Goal: Task Accomplishment & Management: Complete application form

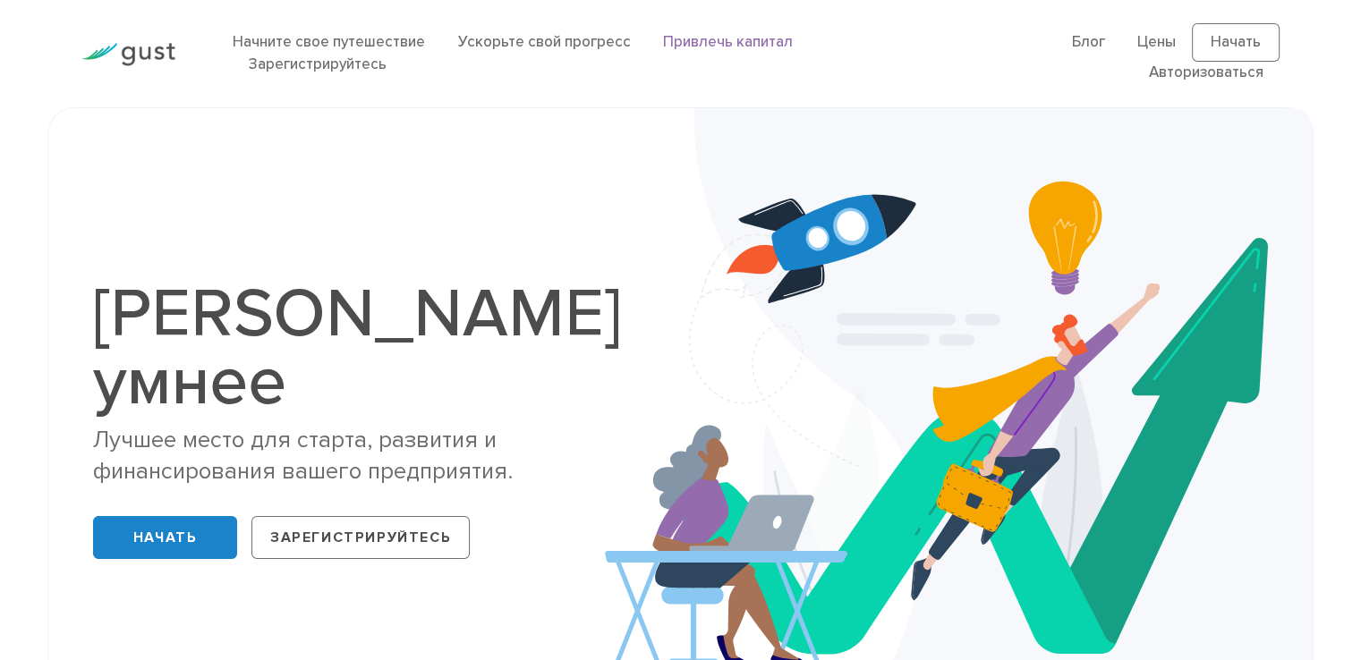
click at [734, 40] on font "Привлечь капитал" at bounding box center [727, 42] width 130 height 18
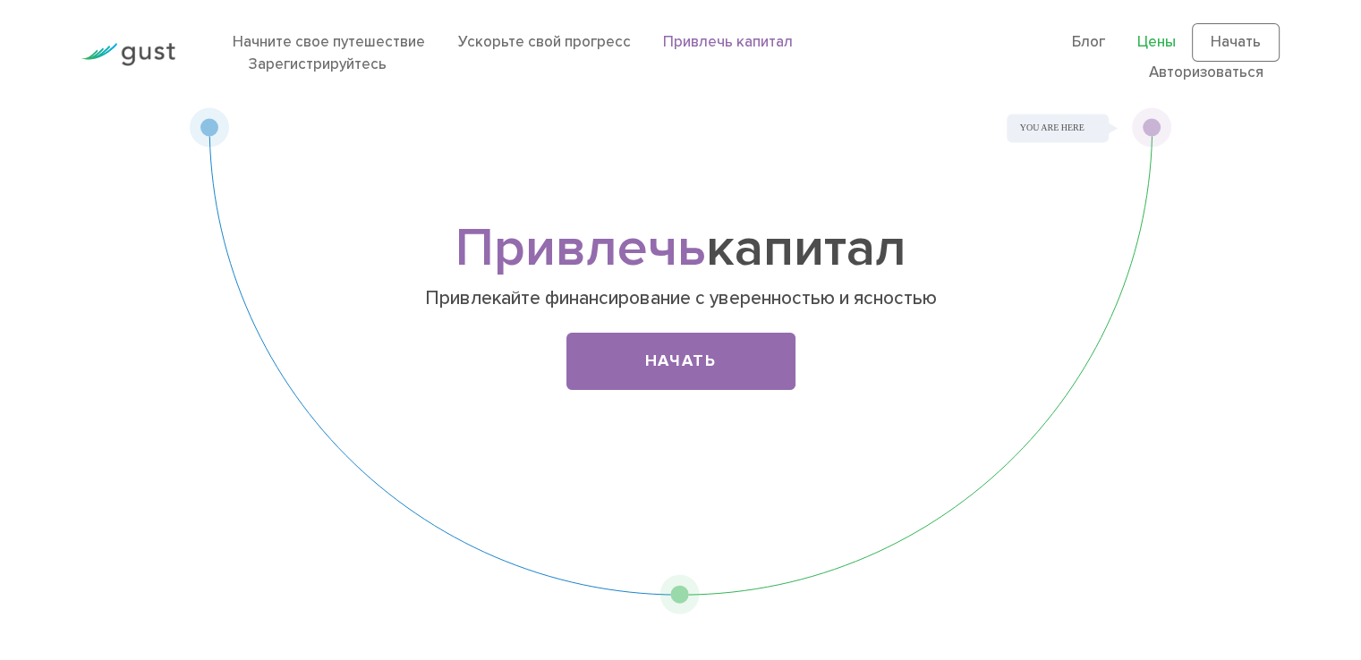
click at [1160, 47] on font "Цены" at bounding box center [1156, 42] width 38 height 18
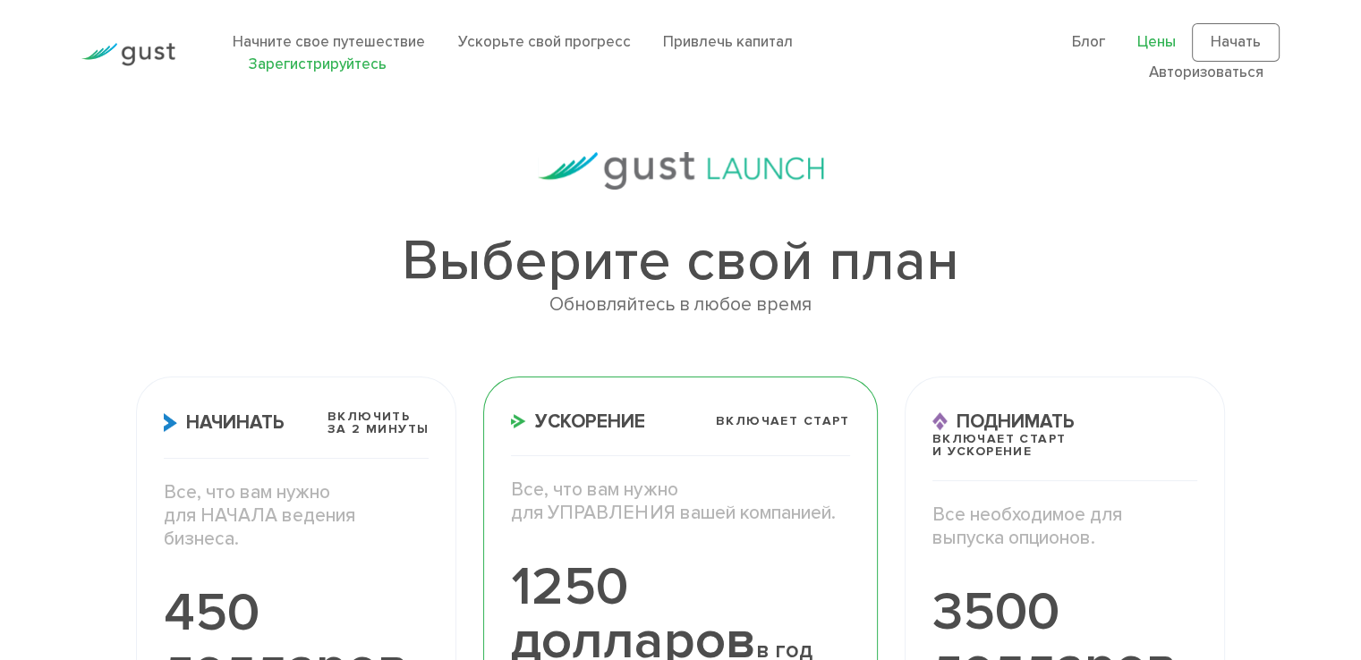
click at [330, 62] on font "Зарегистрируйтесь" at bounding box center [318, 64] width 138 height 18
